Goal: Check status: Check status

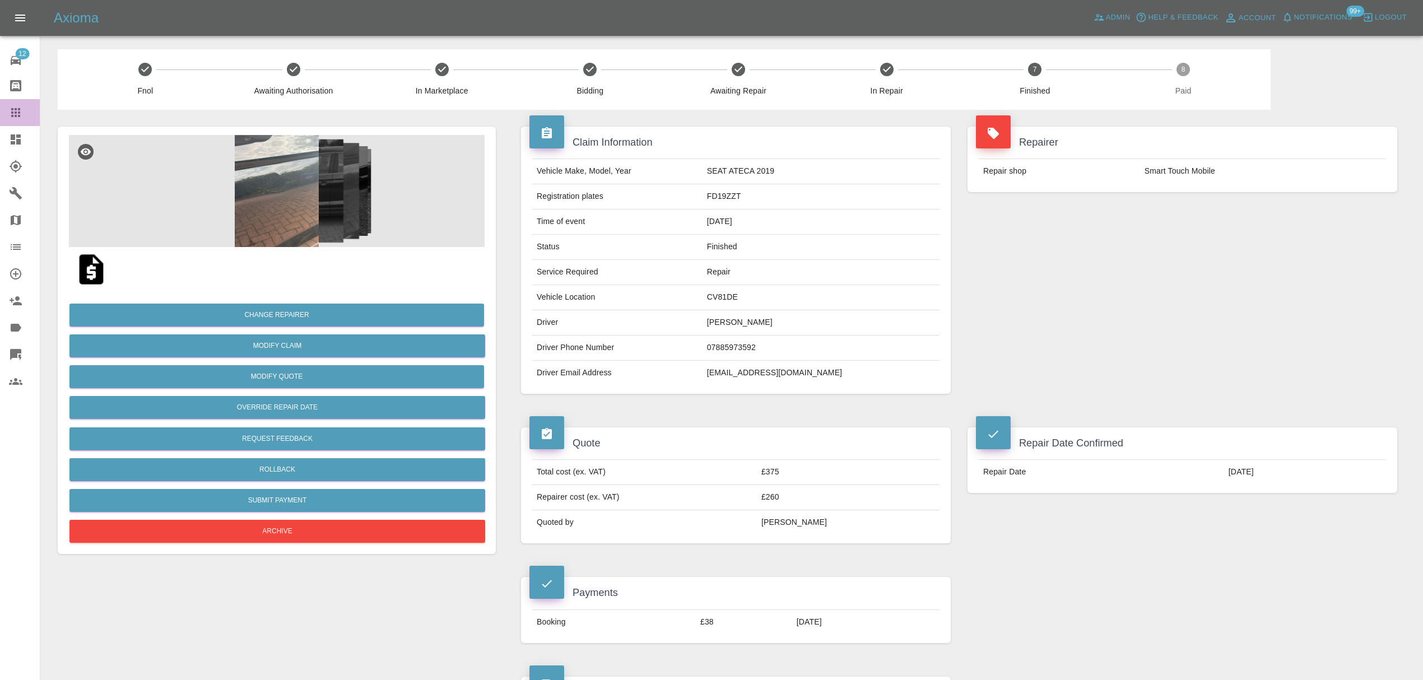
click at [12, 100] on link "Claims" at bounding box center [20, 112] width 40 height 27
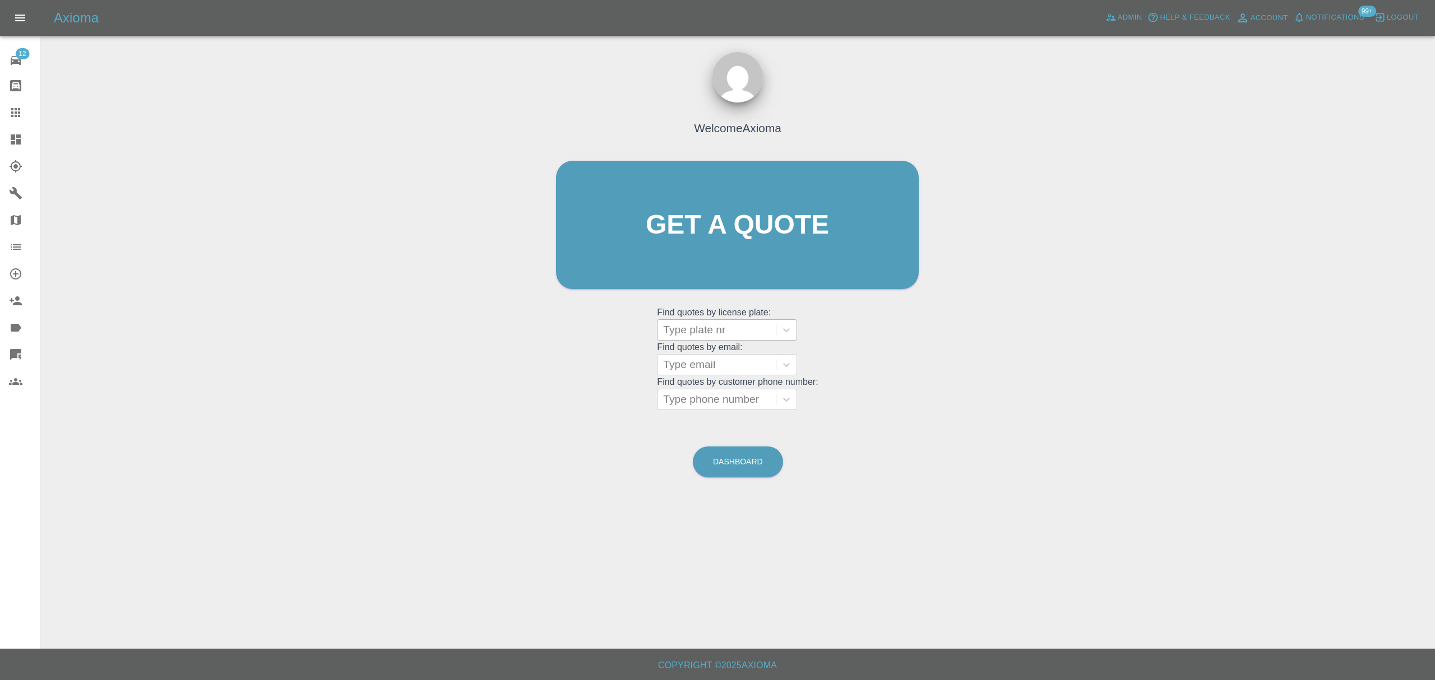
click at [713, 326] on div at bounding box center [716, 330] width 107 height 16
paste input "HV25OBW"
type input "HV25OBW"
click at [727, 366] on div "HV25OBW, Paid" at bounding box center [727, 358] width 140 height 22
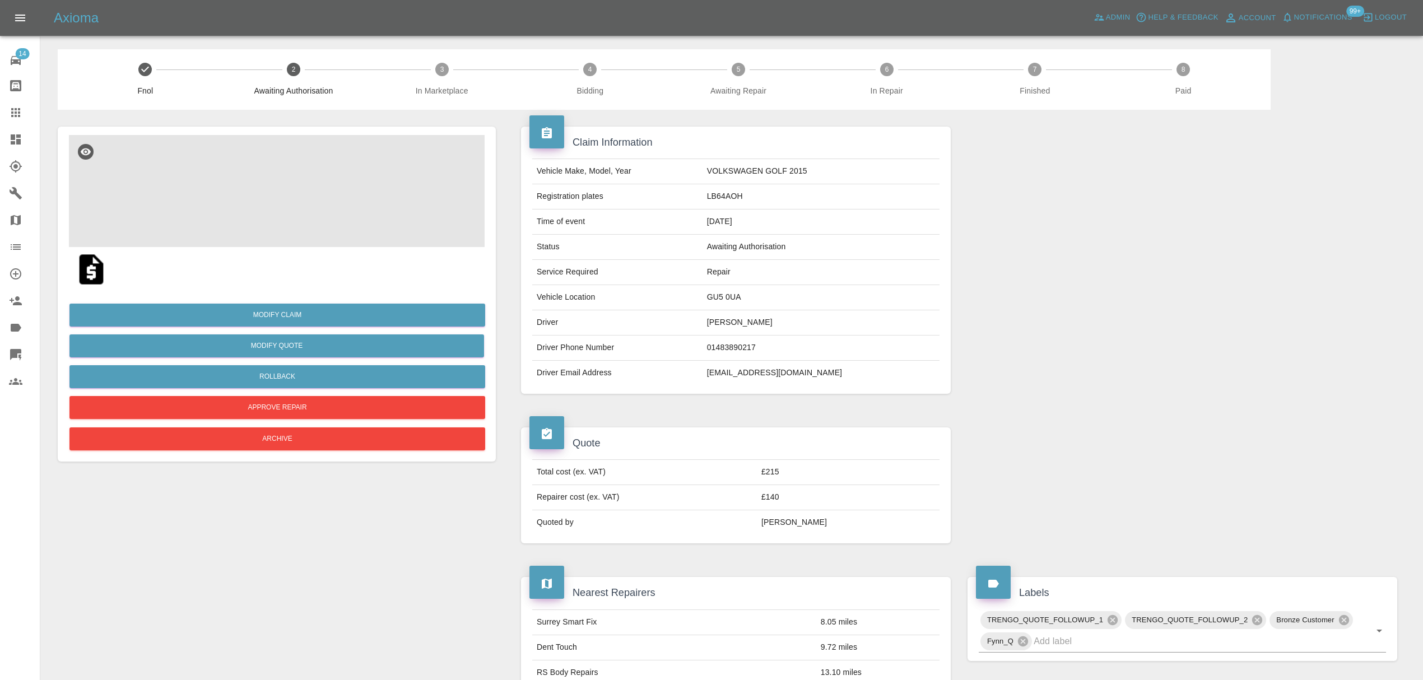
click at [285, 193] on img at bounding box center [277, 191] width 416 height 112
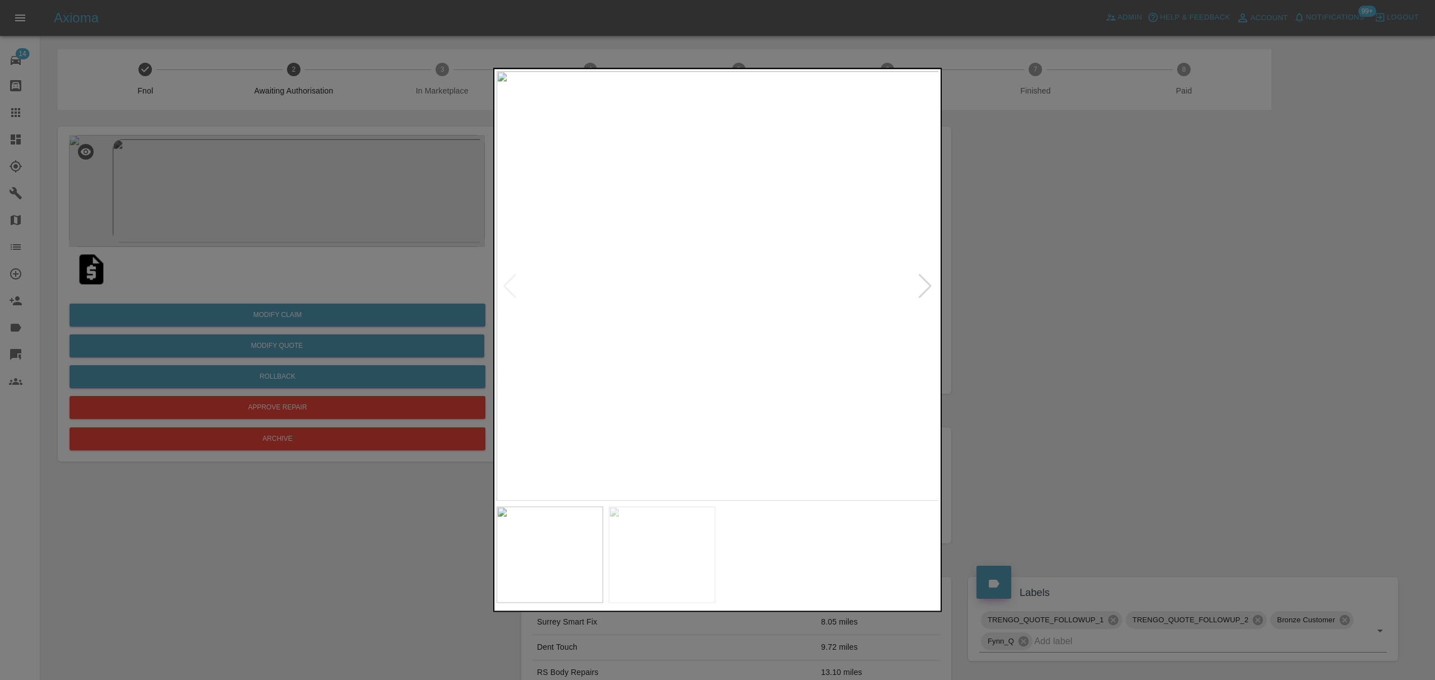
click at [924, 288] on div at bounding box center [924, 286] width 15 height 25
click at [1027, 290] on div at bounding box center [717, 340] width 1435 height 680
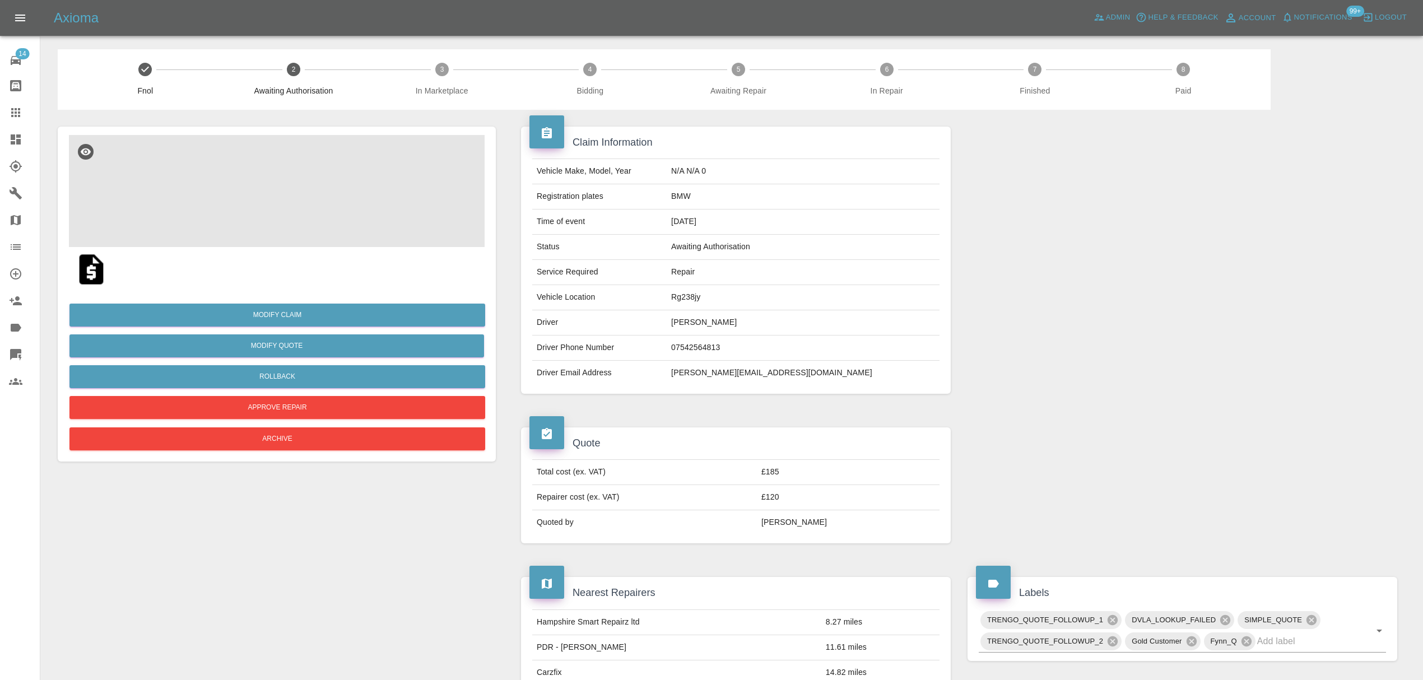
click at [243, 198] on img at bounding box center [277, 191] width 416 height 112
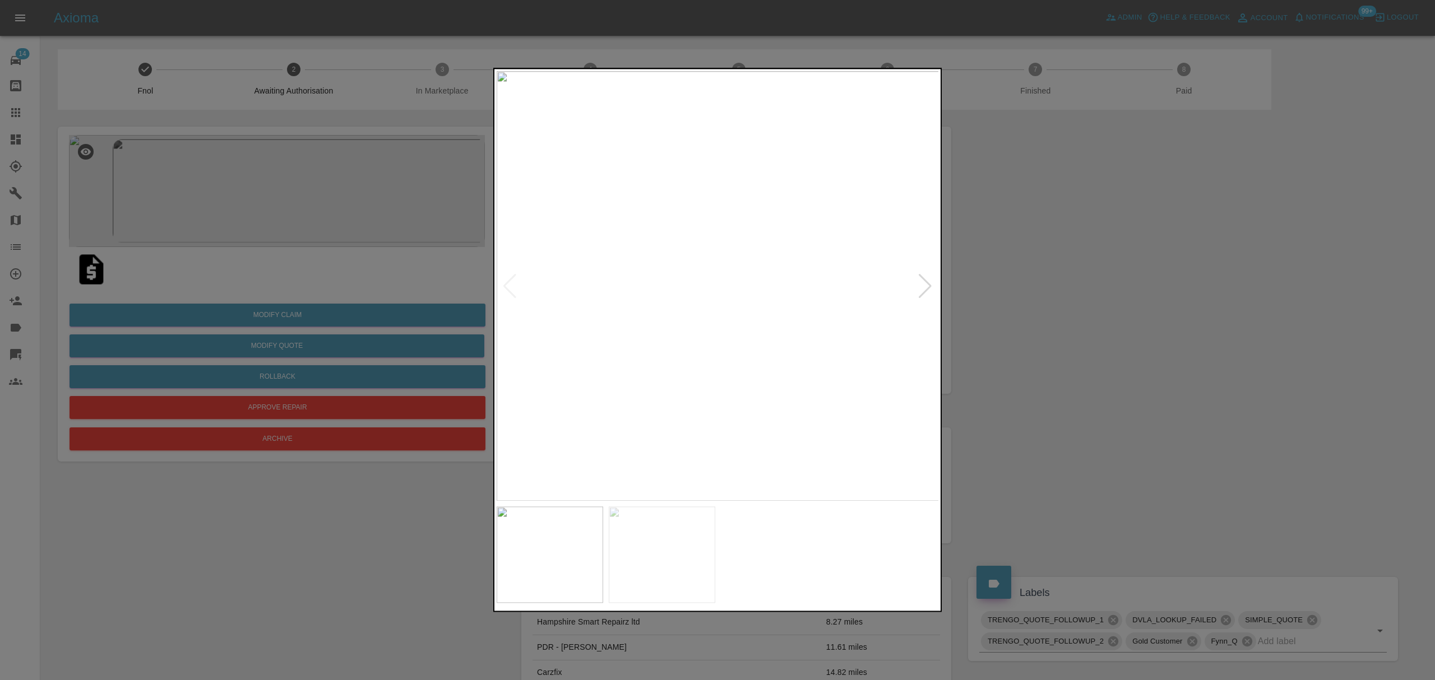
click at [925, 287] on div at bounding box center [924, 286] width 15 height 25
click at [1041, 284] on div at bounding box center [717, 340] width 1435 height 680
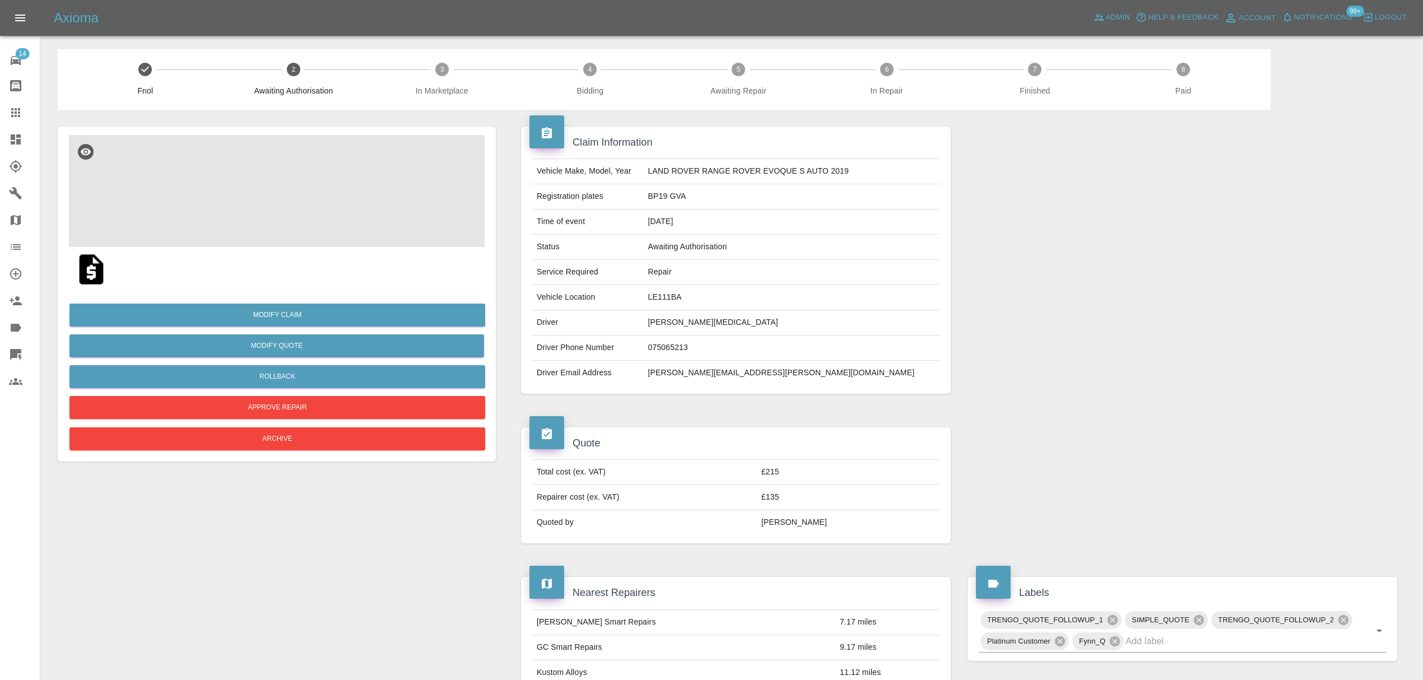
click at [312, 196] on img at bounding box center [277, 191] width 416 height 112
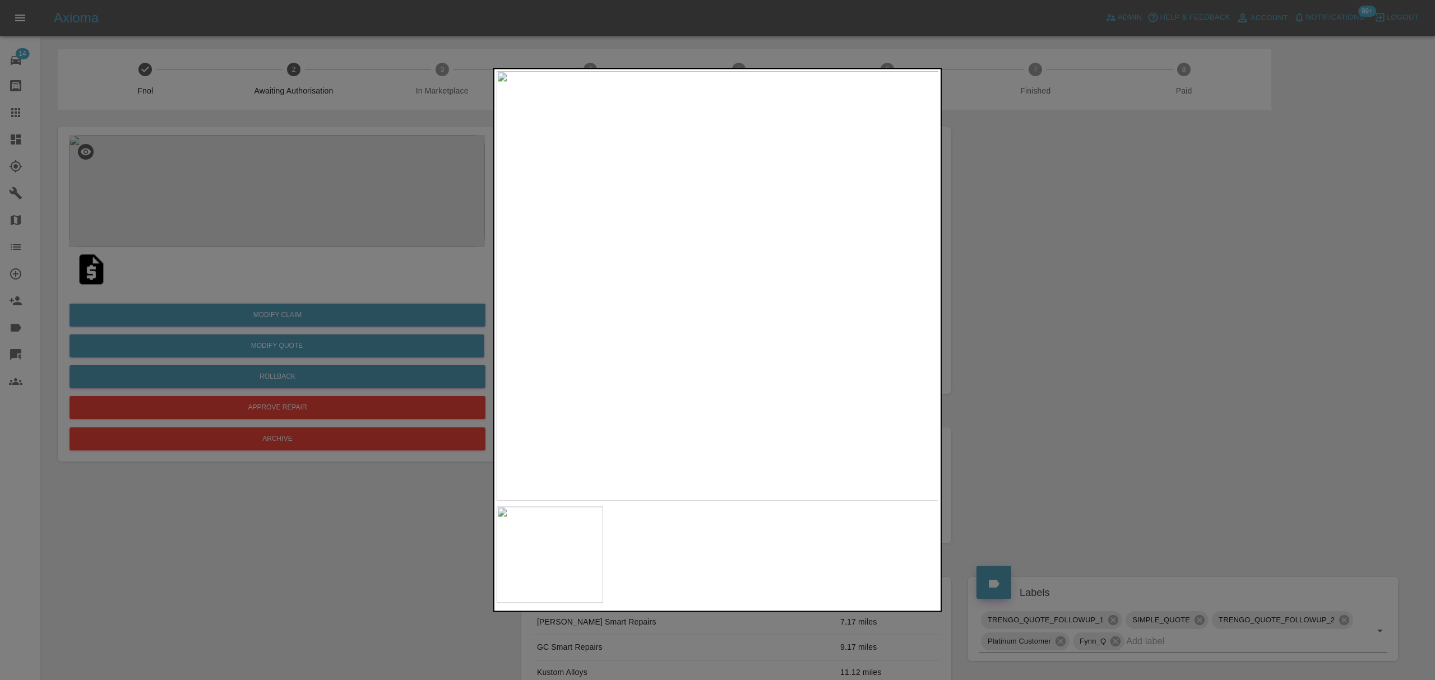
click at [1047, 303] on div at bounding box center [717, 340] width 1435 height 680
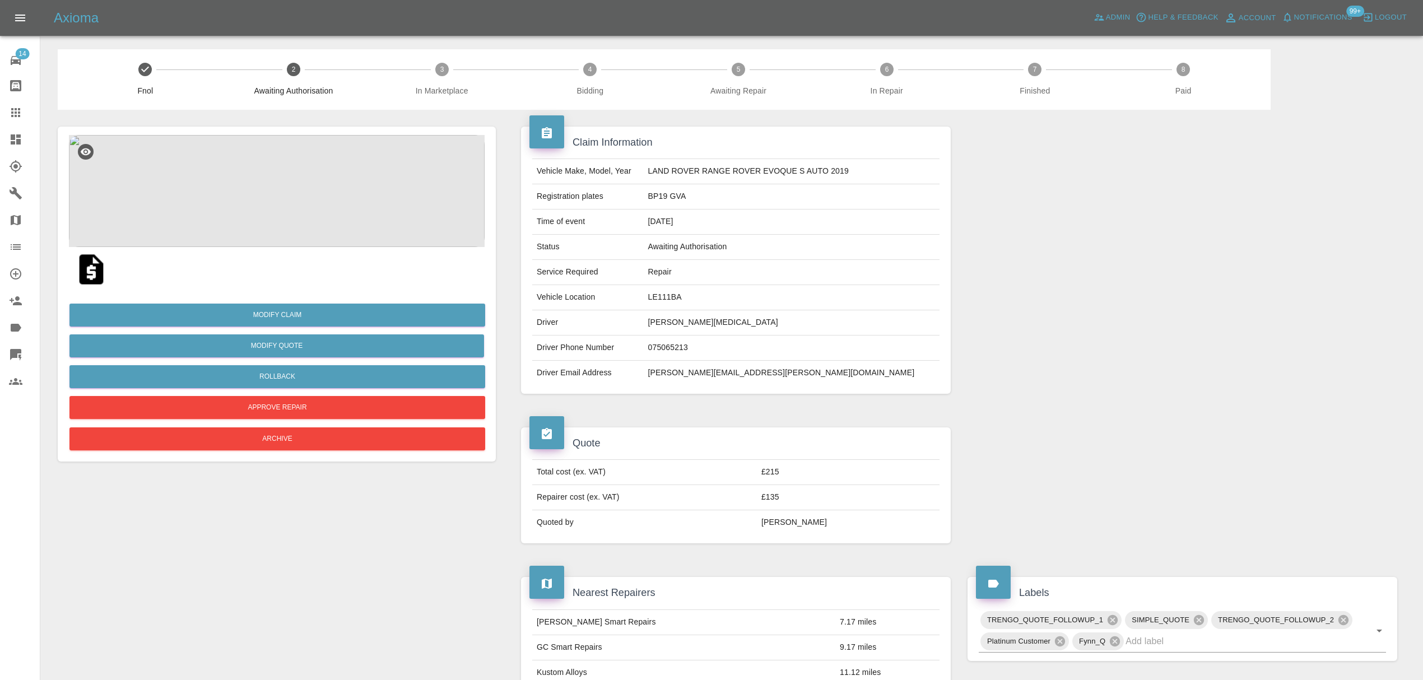
click at [321, 207] on img at bounding box center [277, 191] width 416 height 112
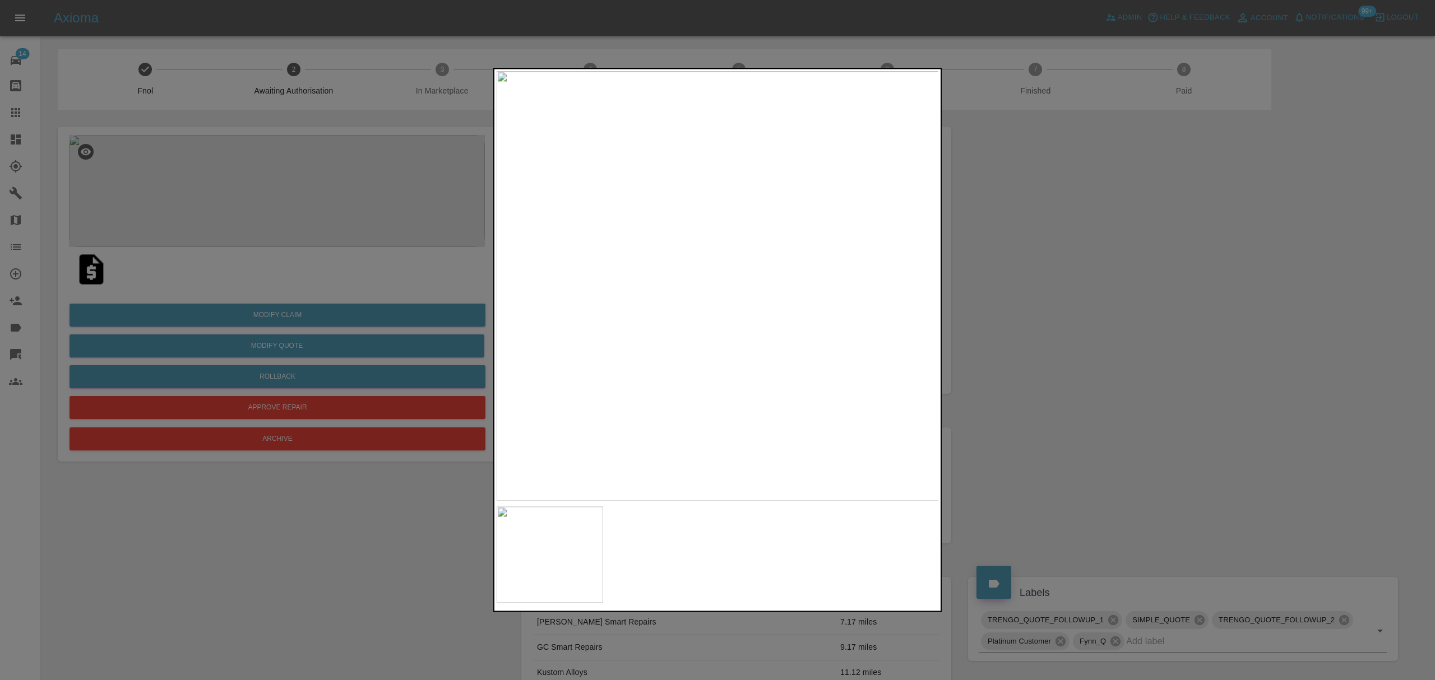
click at [1032, 303] on div at bounding box center [717, 340] width 1435 height 680
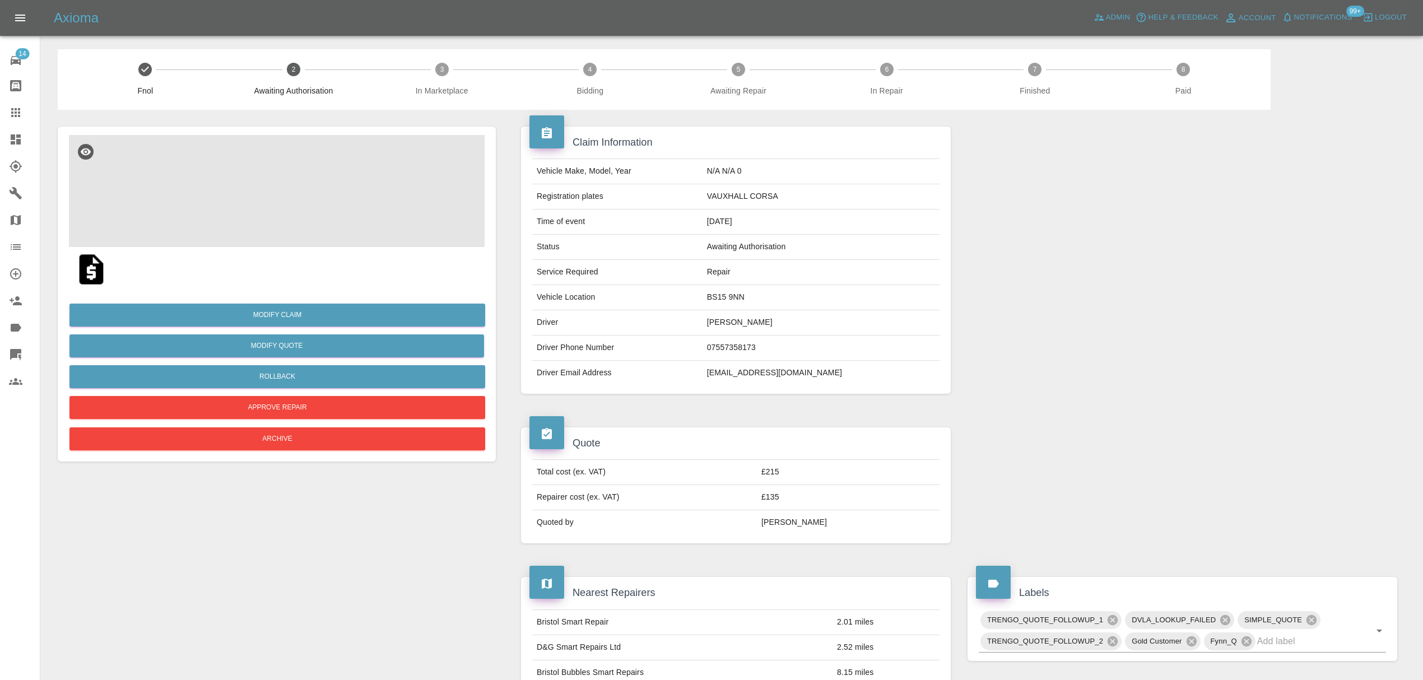
click at [303, 206] on img at bounding box center [277, 191] width 416 height 112
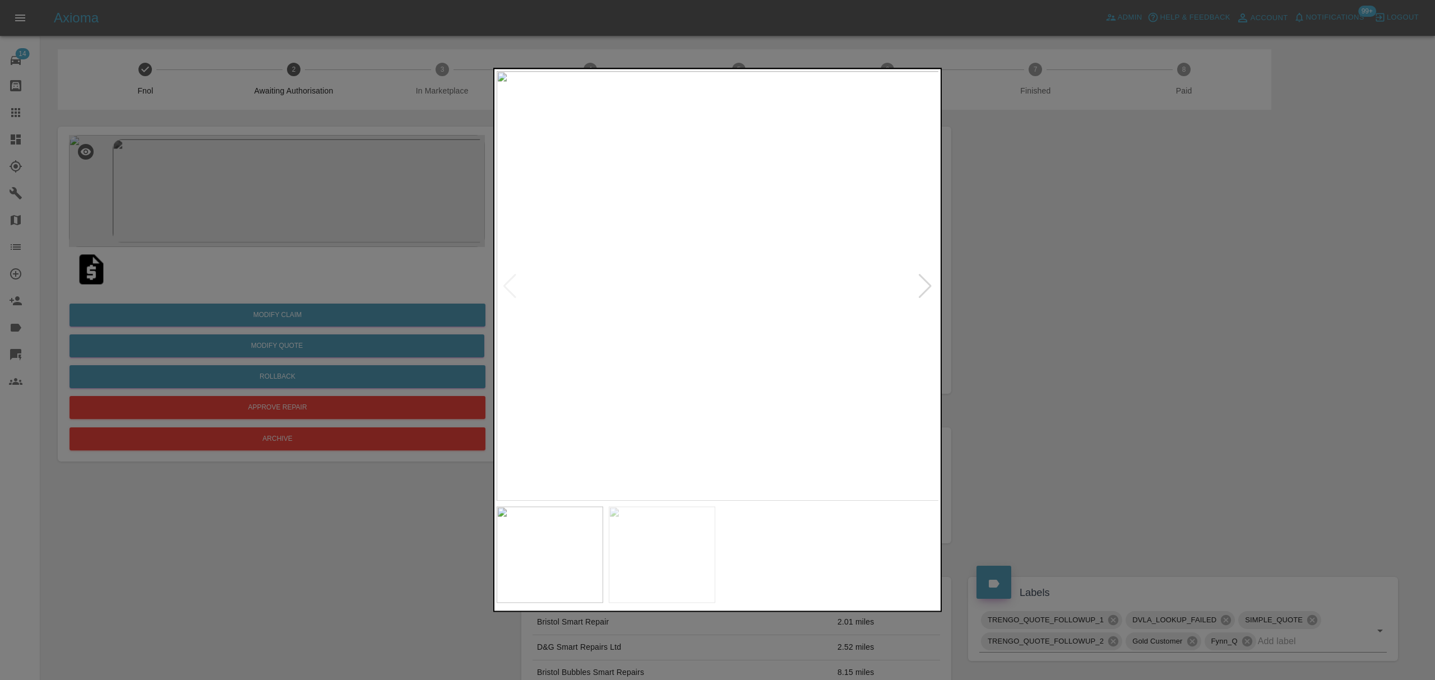
click at [924, 287] on div at bounding box center [924, 286] width 15 height 25
click at [1089, 287] on div at bounding box center [717, 340] width 1435 height 680
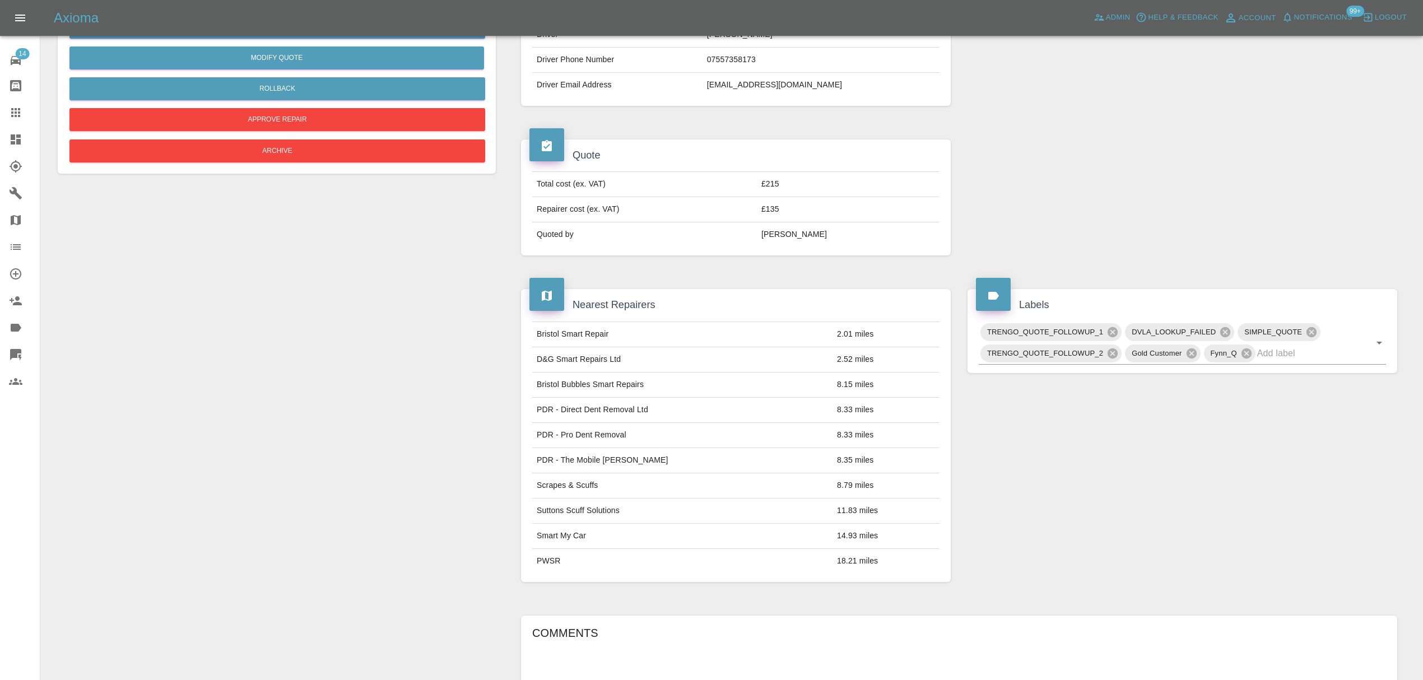
scroll to position [63, 0]
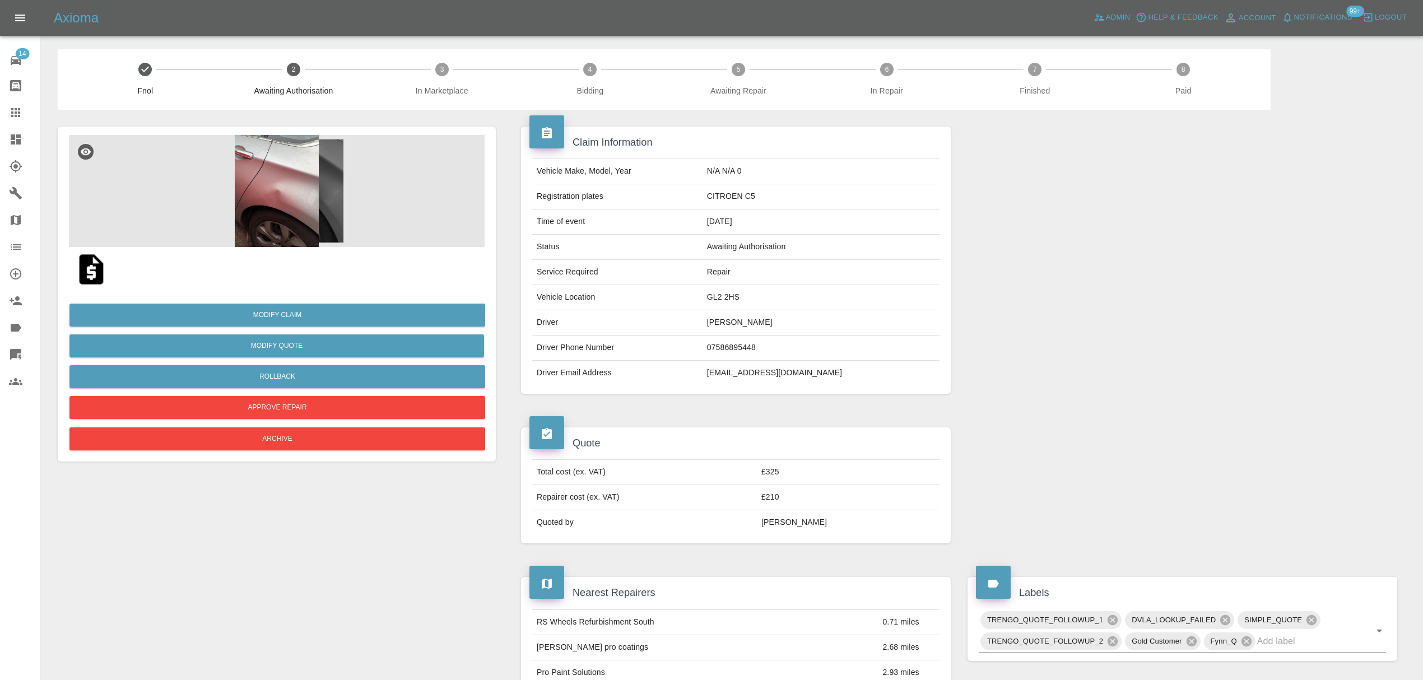
click at [247, 205] on img at bounding box center [277, 191] width 416 height 112
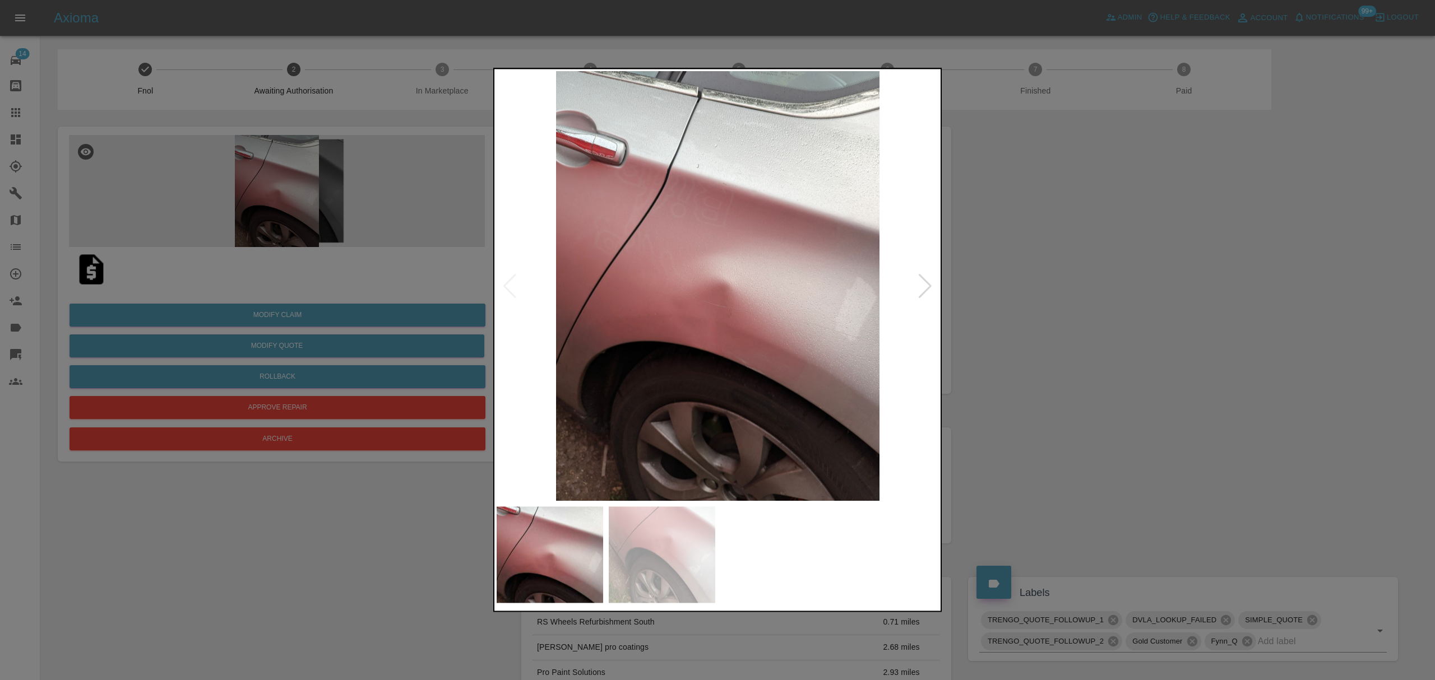
click at [930, 285] on div at bounding box center [924, 286] width 15 height 25
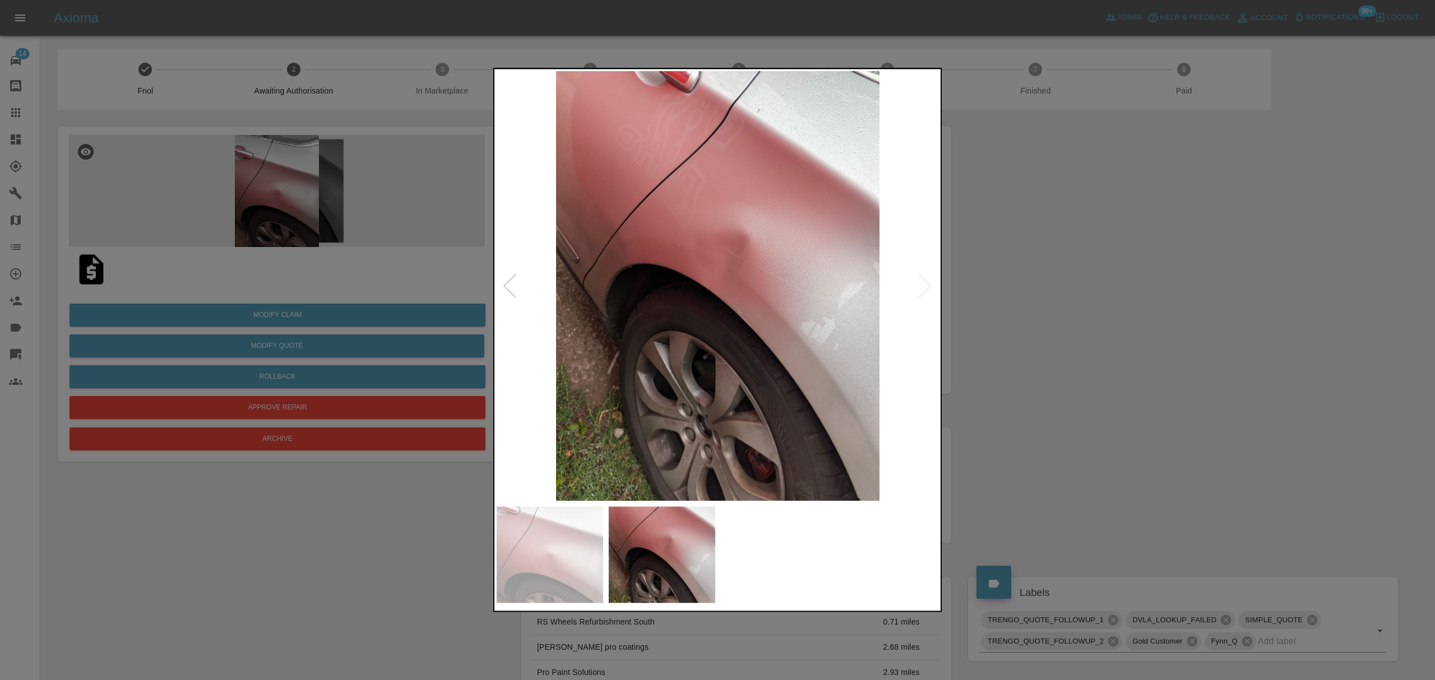
click at [1135, 285] on div at bounding box center [717, 340] width 1435 height 680
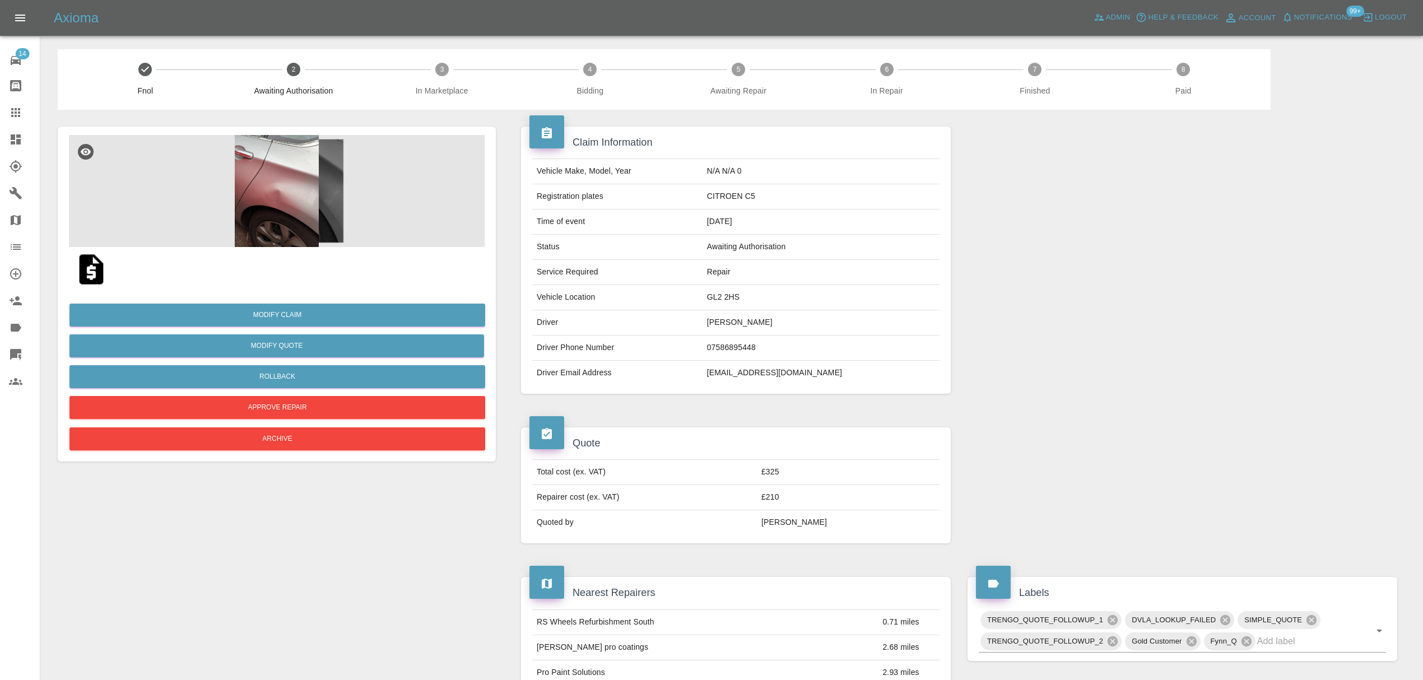
click at [21, 147] on link "Dashboard" at bounding box center [20, 139] width 40 height 27
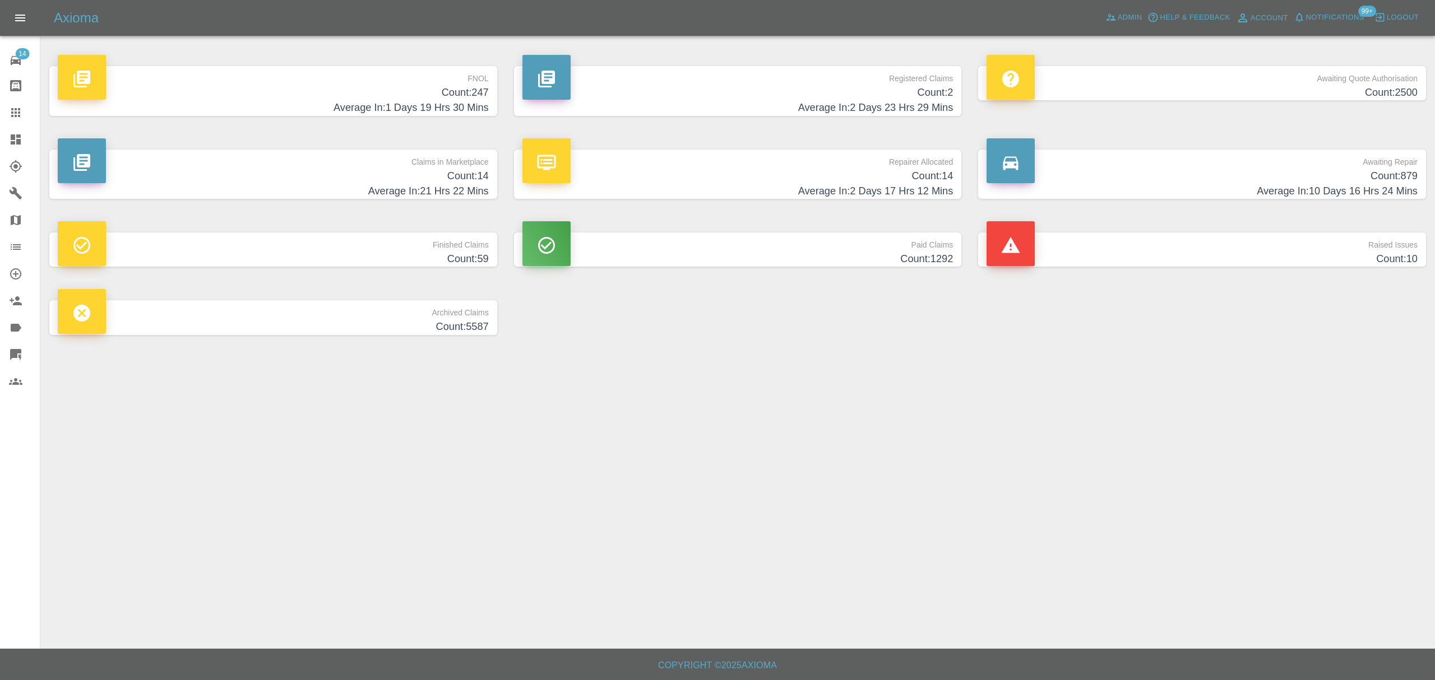
click at [415, 84] on p "FNOL" at bounding box center [273, 75] width 431 height 19
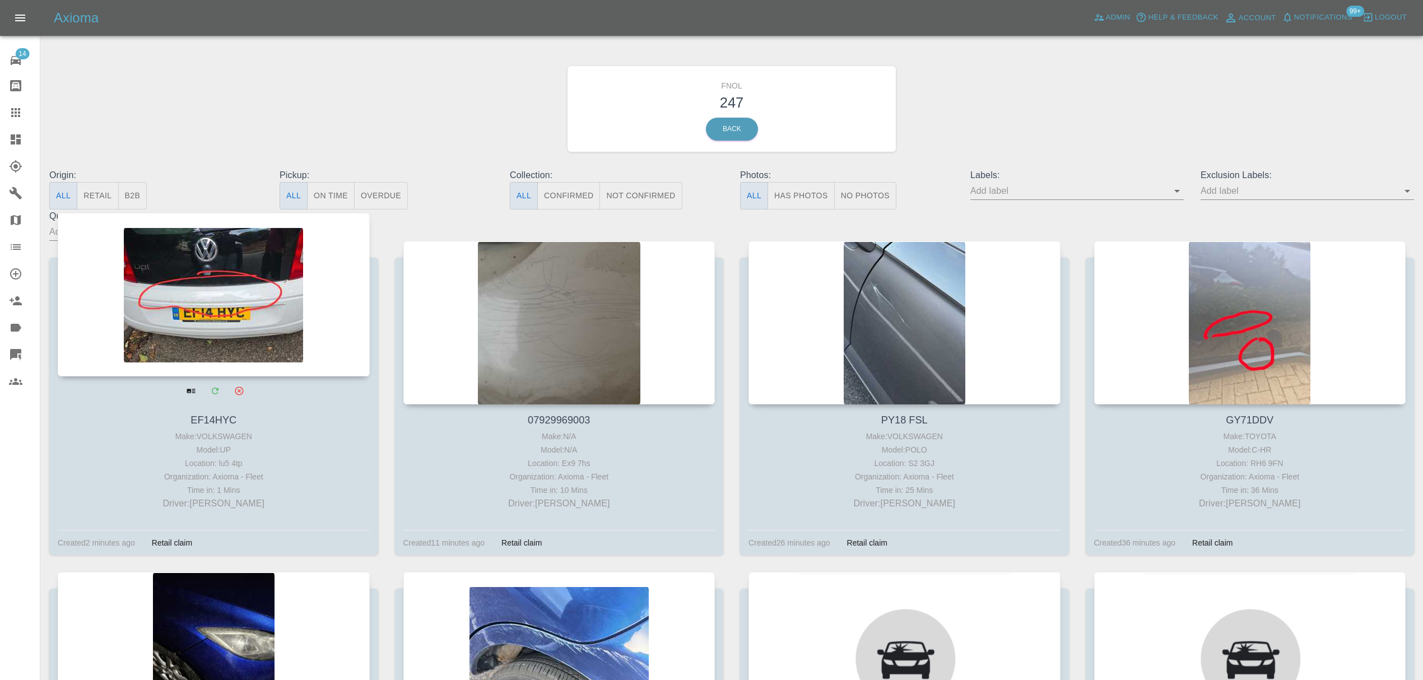
click at [254, 266] on div at bounding box center [214, 295] width 312 height 164
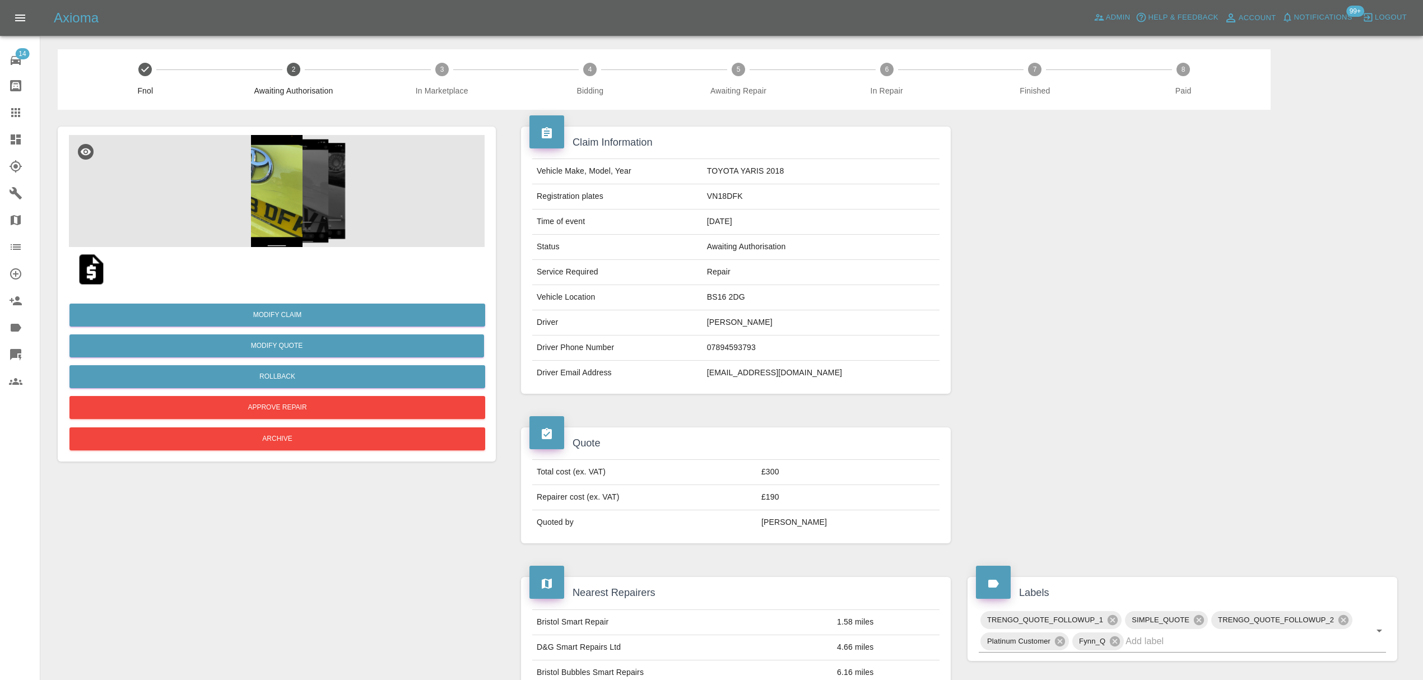
click at [261, 184] on img at bounding box center [277, 191] width 416 height 112
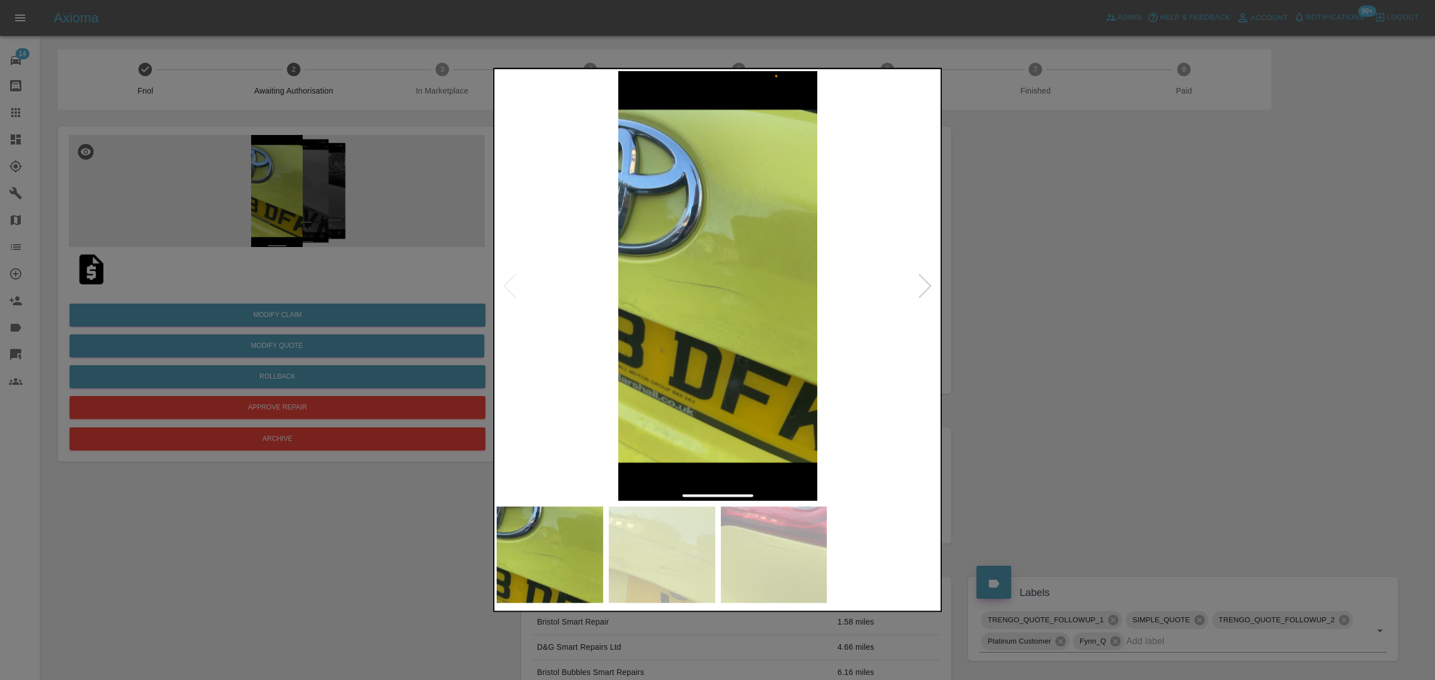
click at [915, 282] on img at bounding box center [718, 286] width 442 height 430
click at [922, 279] on div at bounding box center [924, 286] width 15 height 25
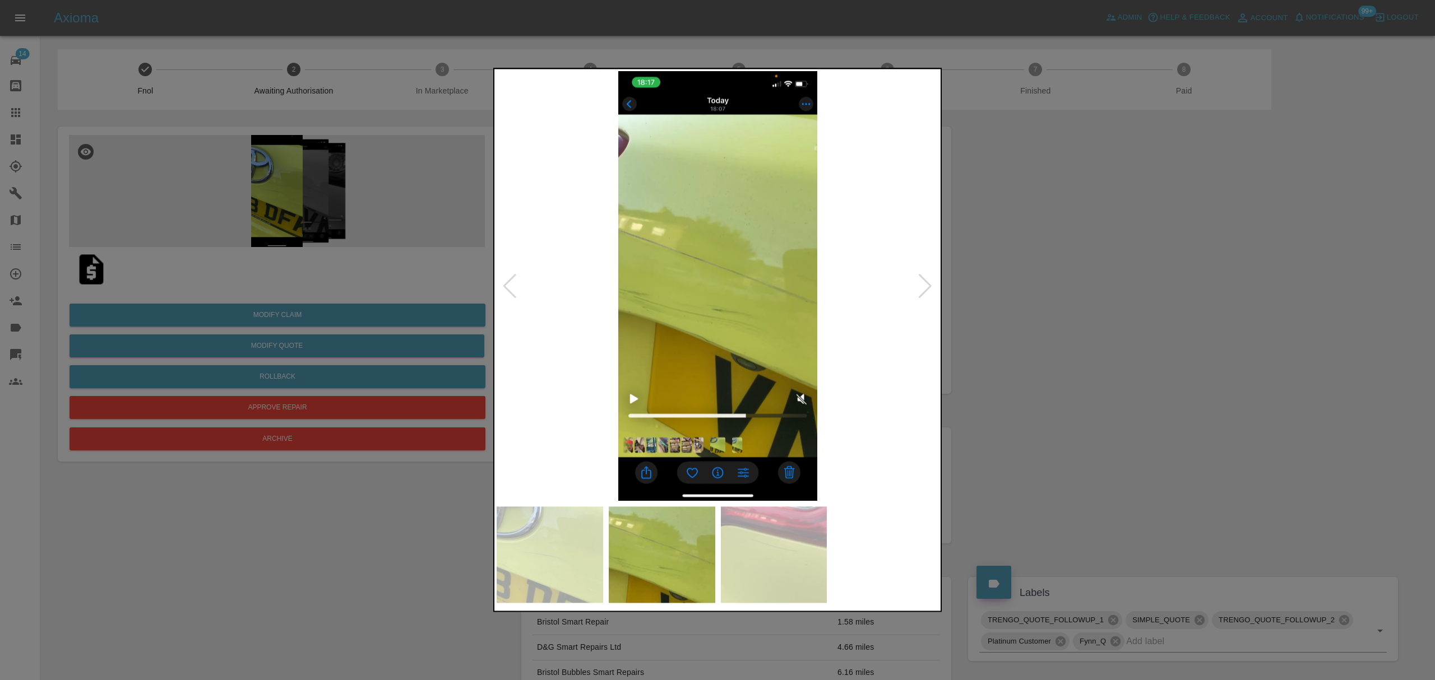
click at [922, 279] on div at bounding box center [924, 286] width 15 height 25
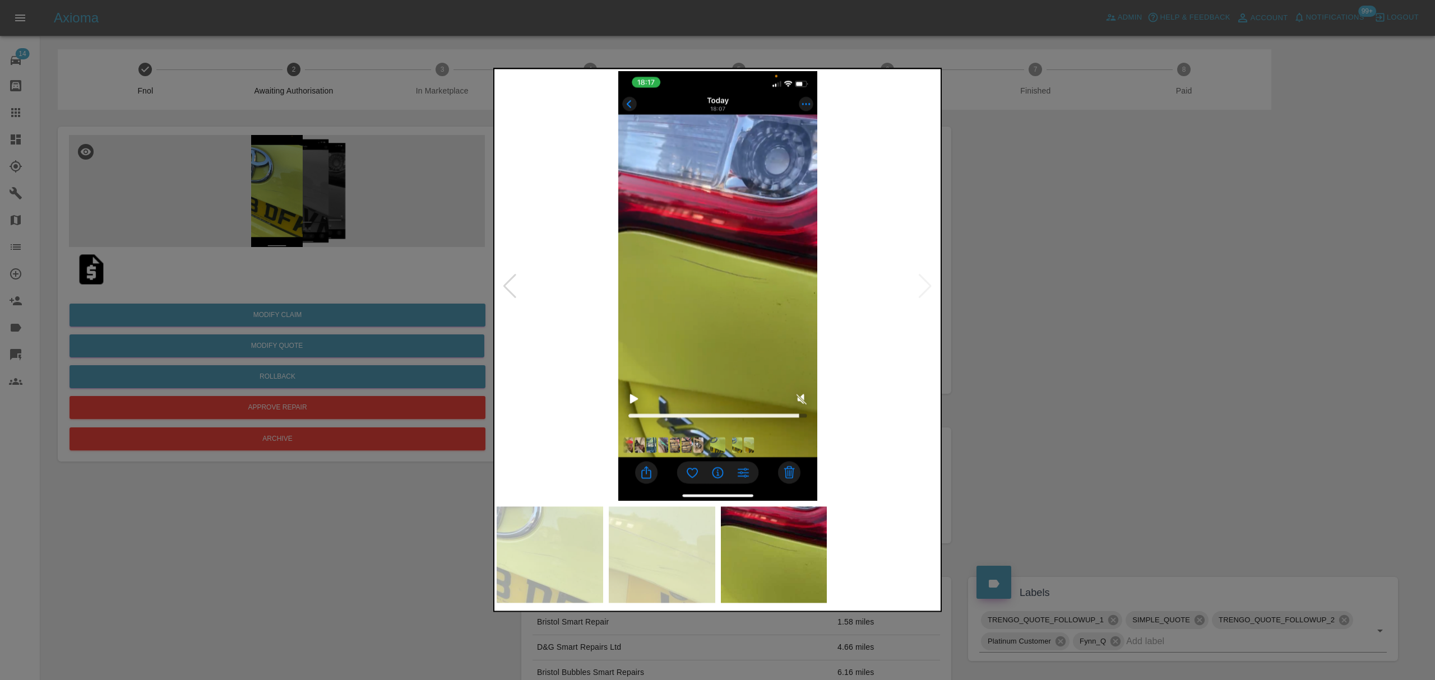
click at [1061, 286] on div at bounding box center [717, 340] width 1435 height 680
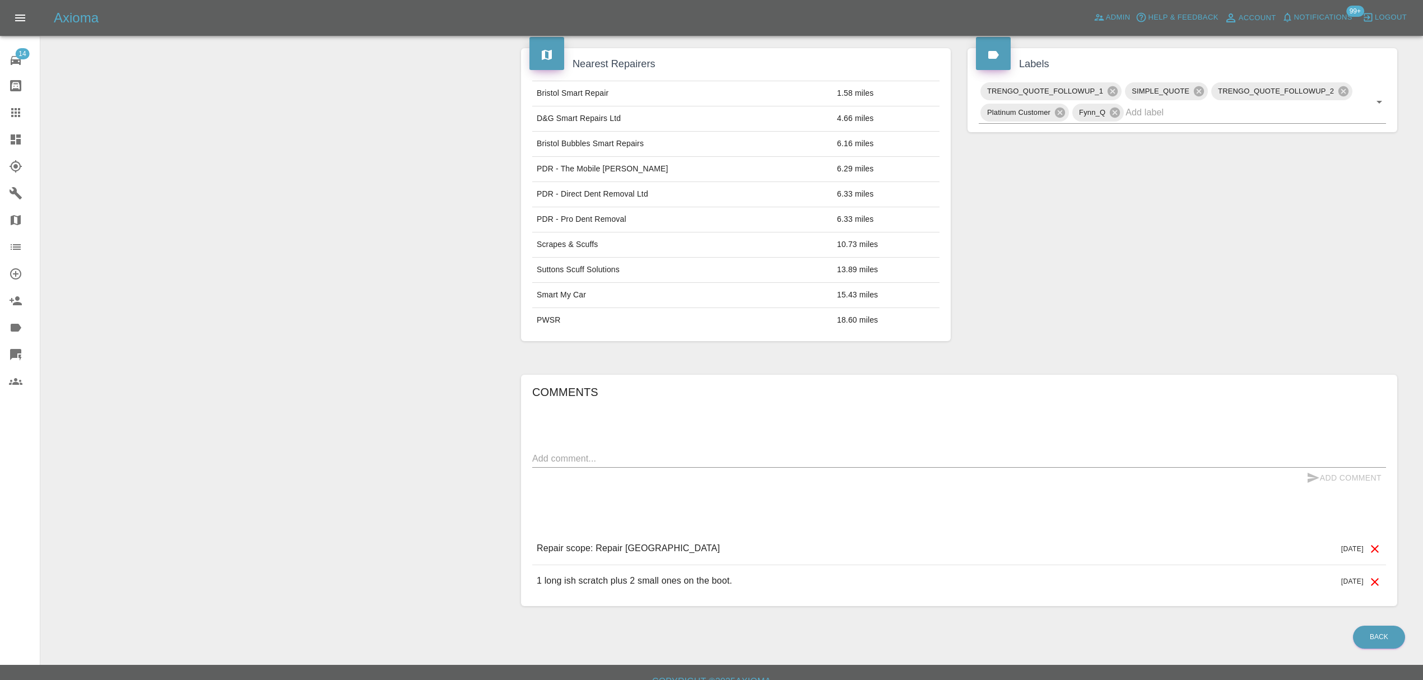
scroll to position [550, 0]
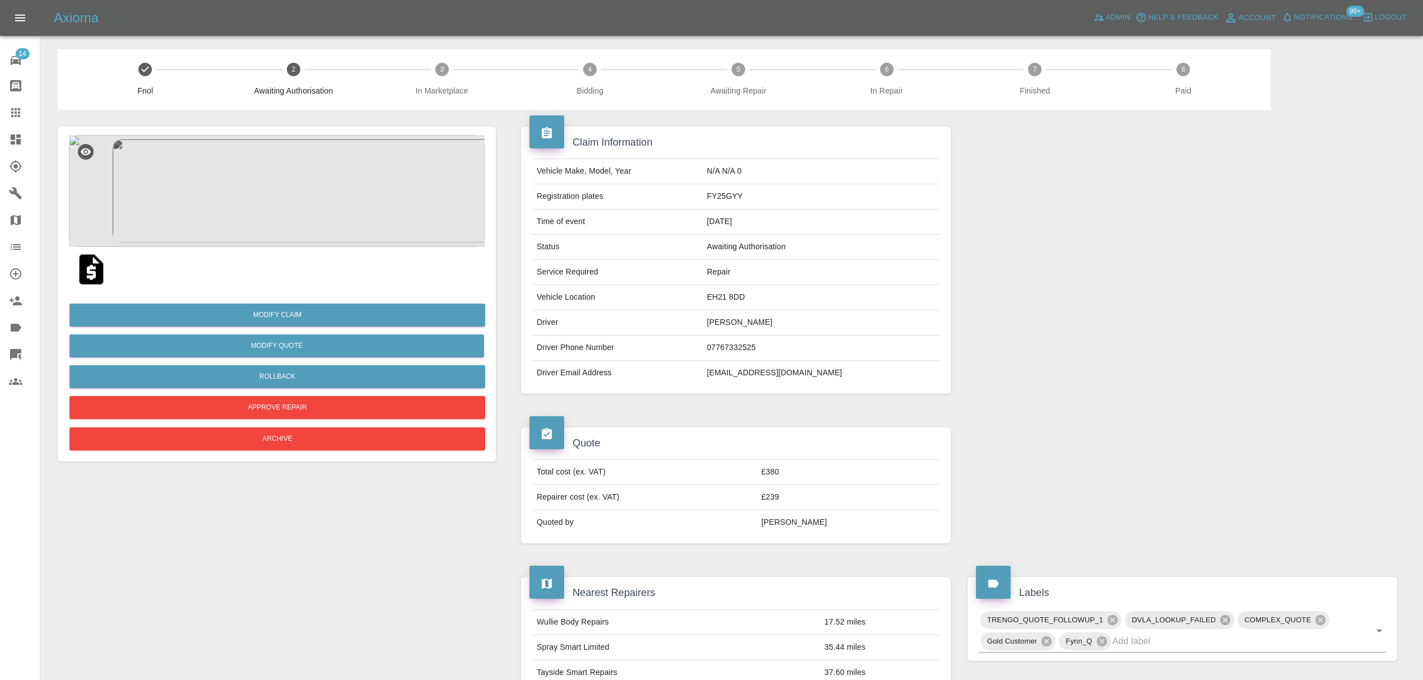
click at [261, 191] on img at bounding box center [277, 191] width 416 height 112
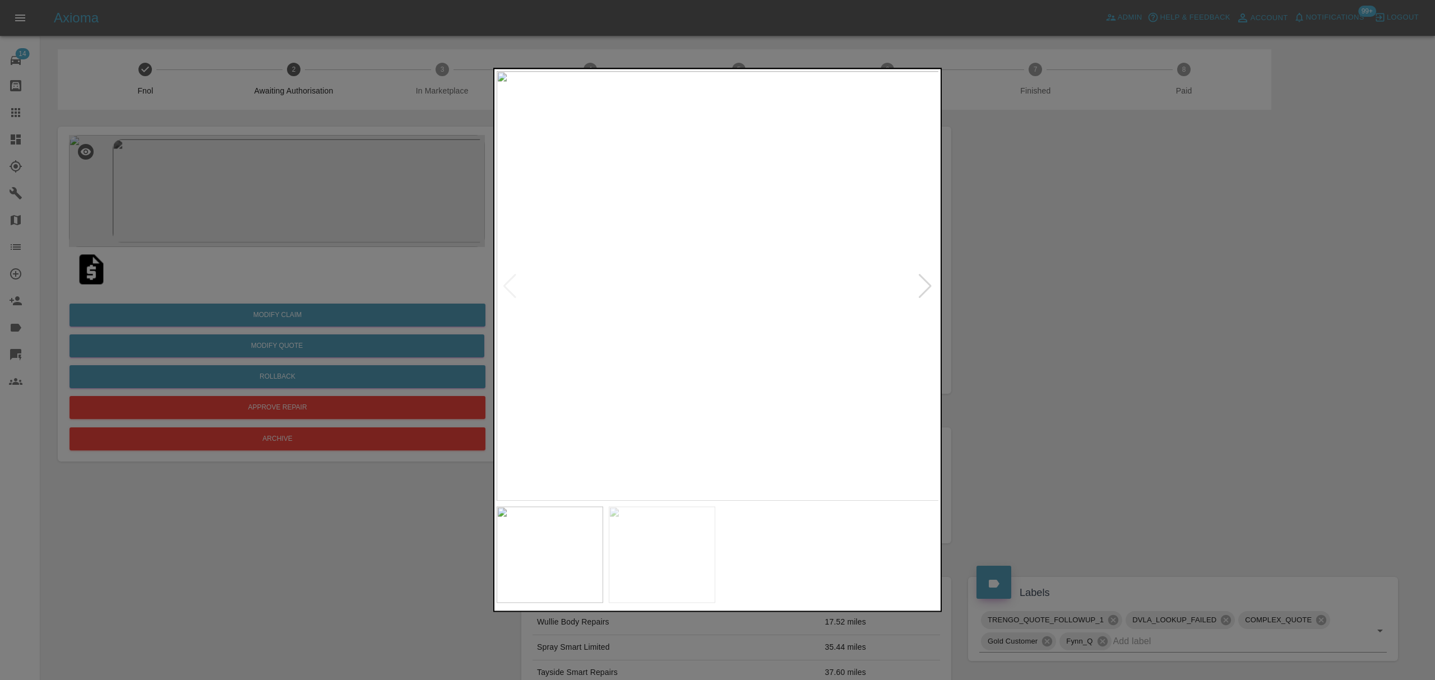
click at [934, 294] on img at bounding box center [718, 286] width 442 height 430
click at [924, 284] on div at bounding box center [924, 286] width 15 height 25
click at [924, 284] on img at bounding box center [718, 286] width 442 height 430
click at [1122, 287] on div at bounding box center [717, 340] width 1435 height 680
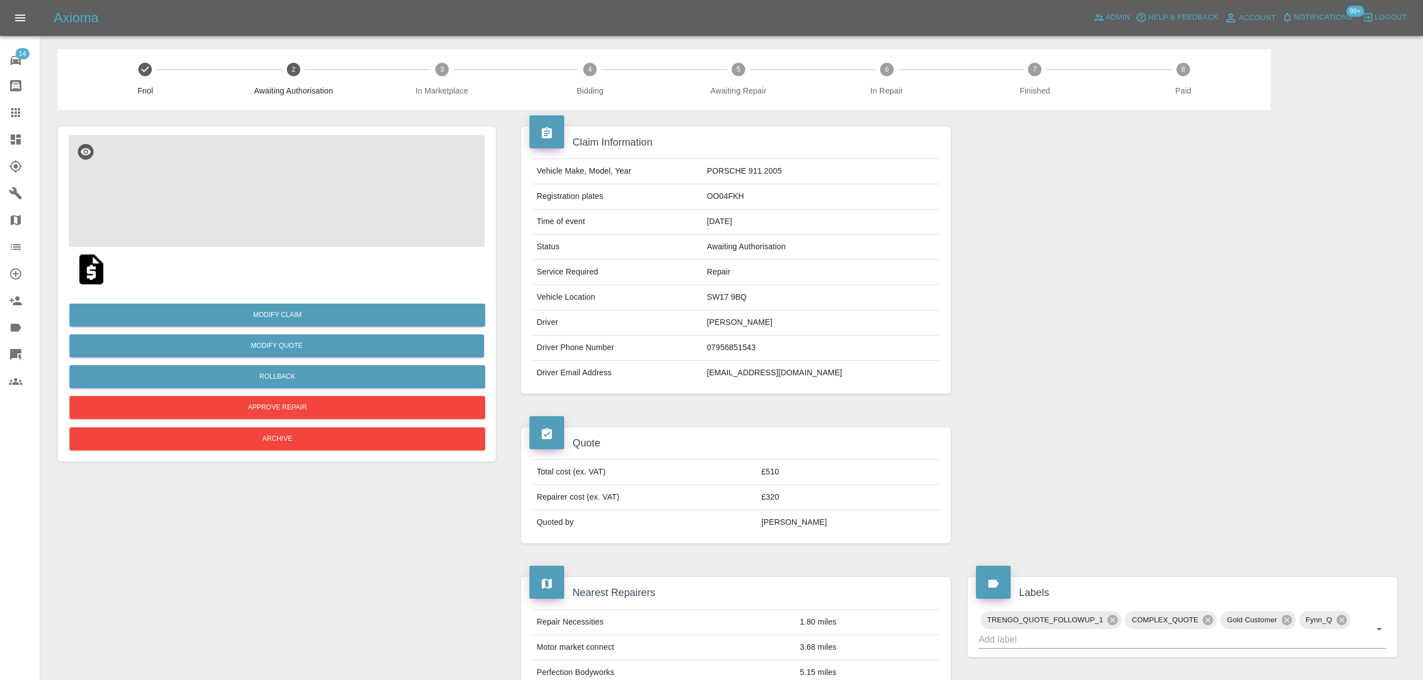
click at [270, 195] on img at bounding box center [277, 191] width 416 height 112
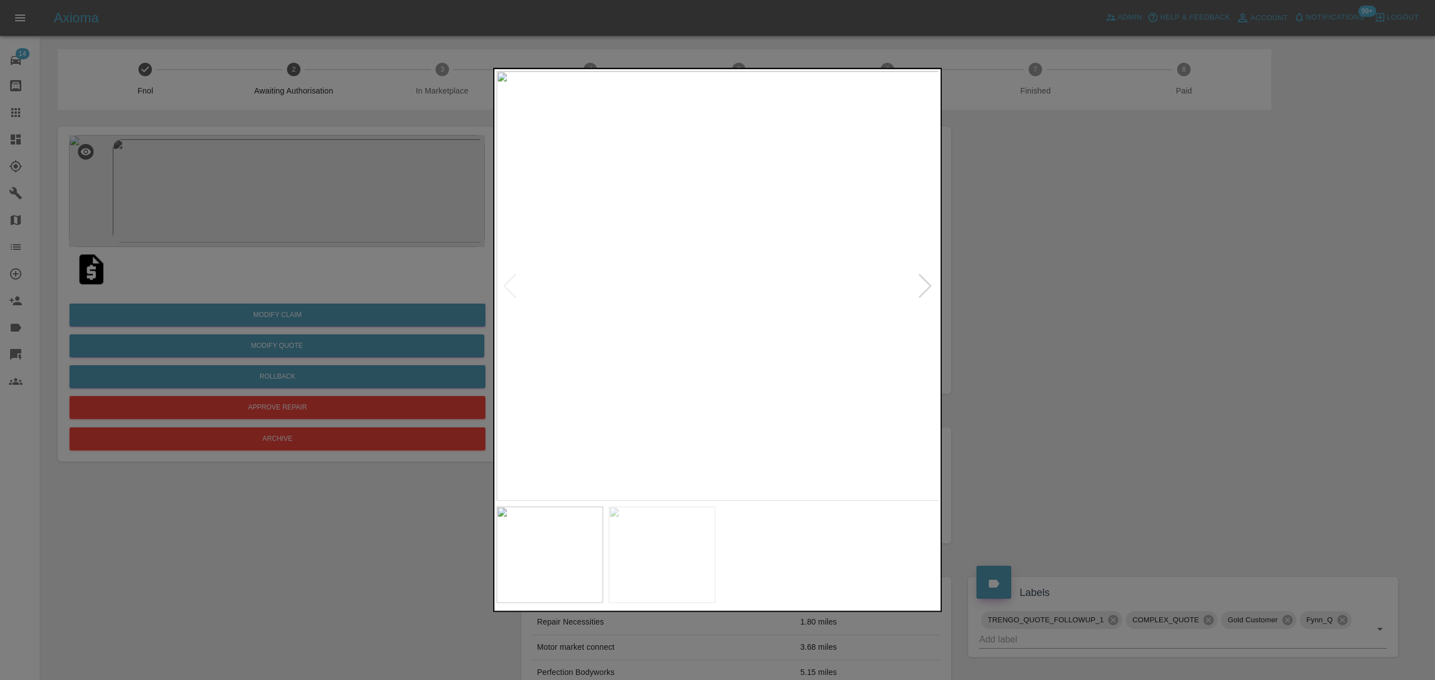
click at [917, 290] on div at bounding box center [924, 286] width 15 height 25
click at [1070, 295] on div at bounding box center [717, 340] width 1435 height 680
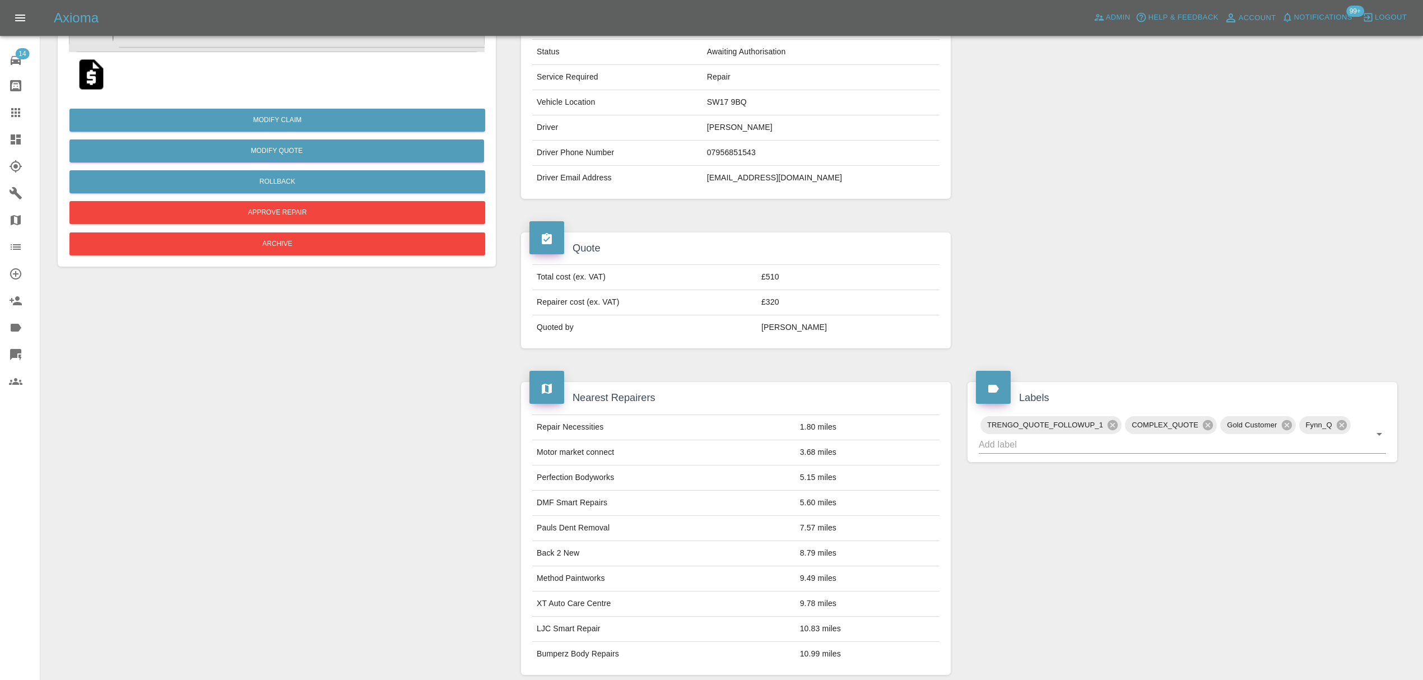
scroll to position [142, 0]
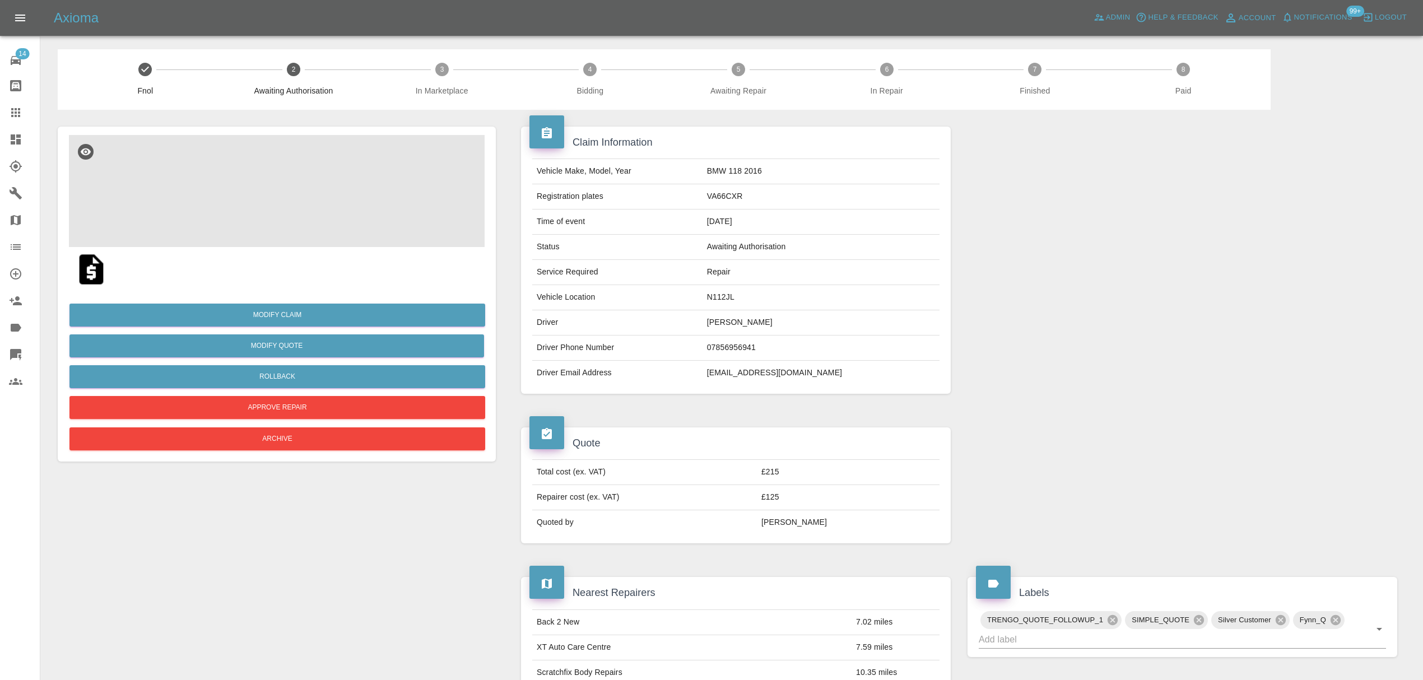
click at [289, 212] on img at bounding box center [277, 191] width 416 height 112
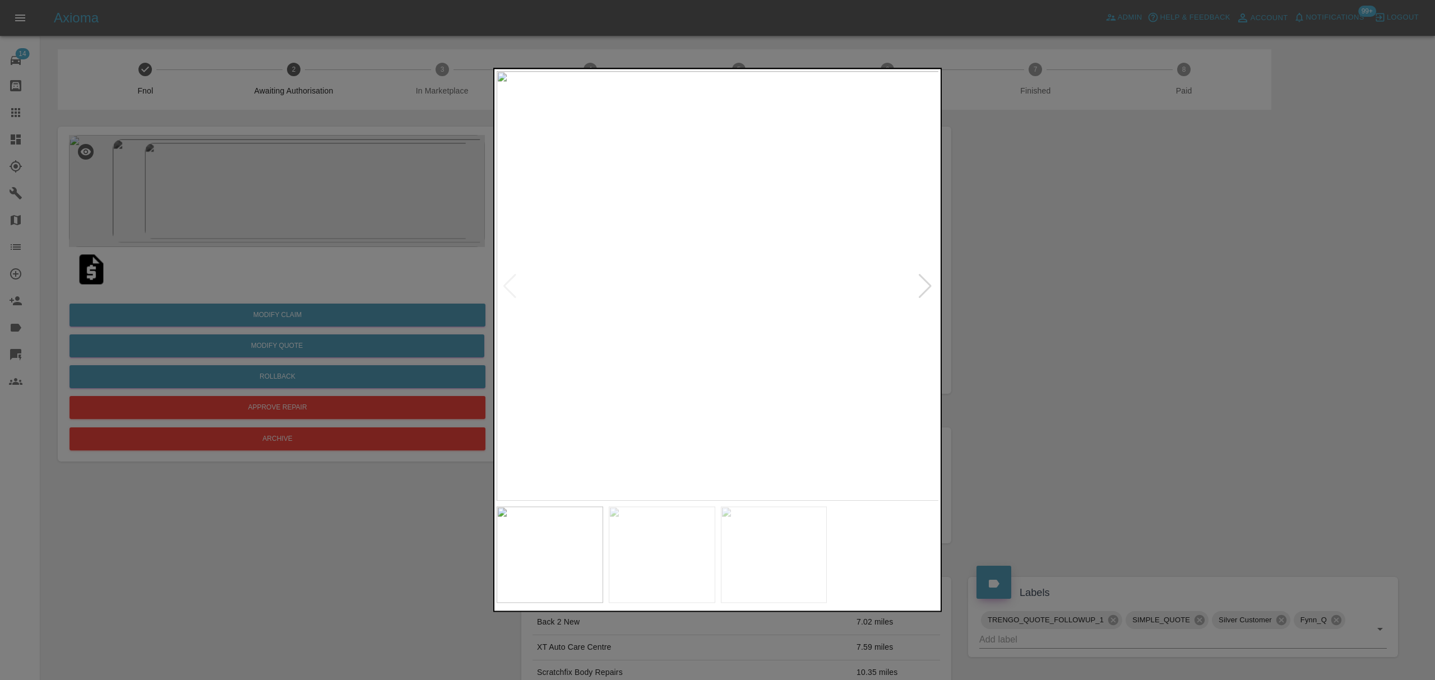
click at [924, 285] on div at bounding box center [924, 286] width 15 height 25
click at [996, 278] on div at bounding box center [717, 340] width 1435 height 680
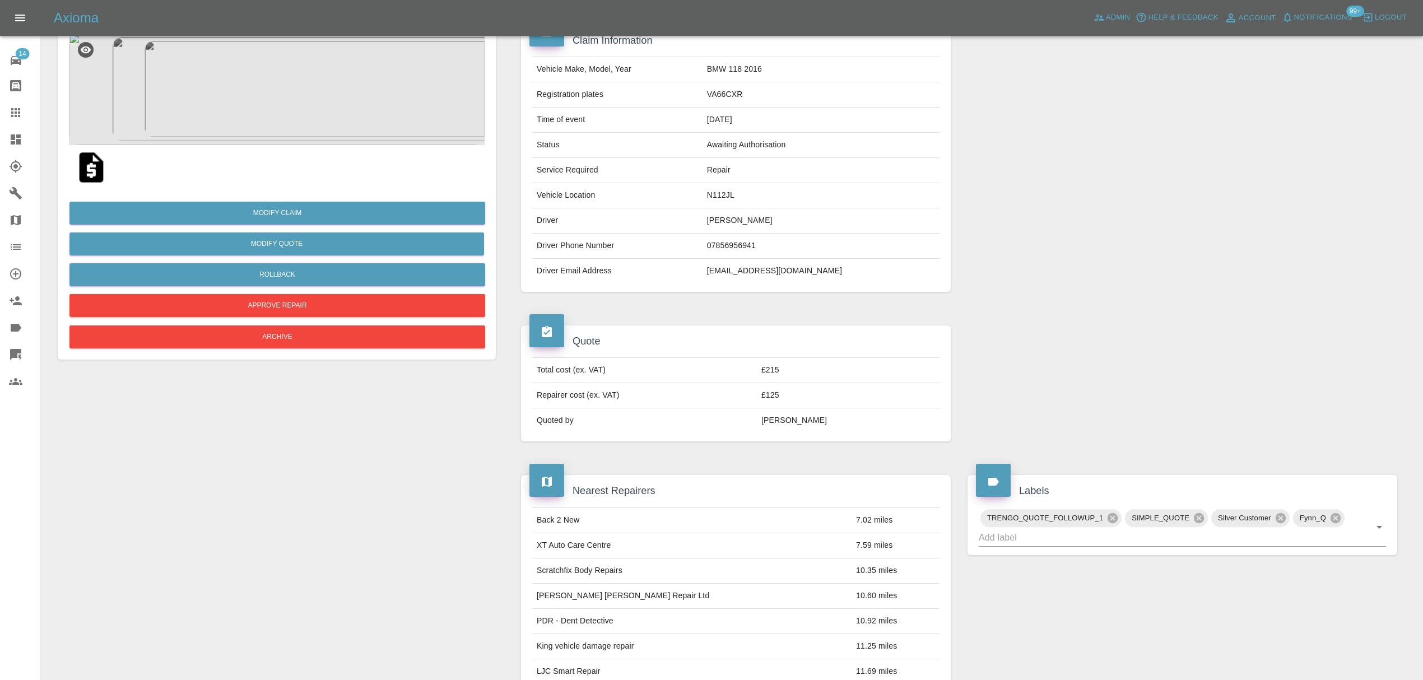
scroll to position [101, 0]
